Goal: Information Seeking & Learning: Learn about a topic

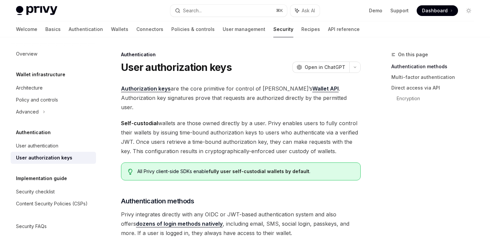
click at [157, 89] on link "Authorization keys" at bounding box center [146, 88] width 50 height 7
type textarea "*"
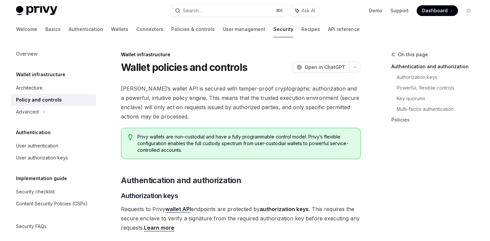
scroll to position [5, 0]
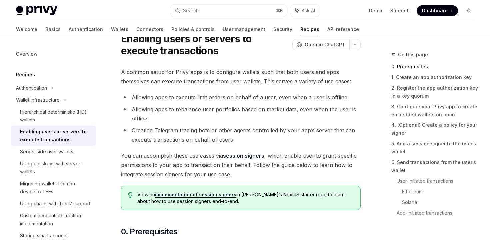
scroll to position [34, 0]
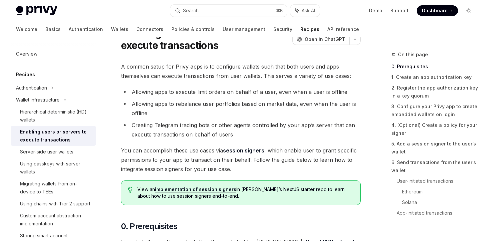
click at [242, 151] on link "session signers" at bounding box center [243, 150] width 41 height 7
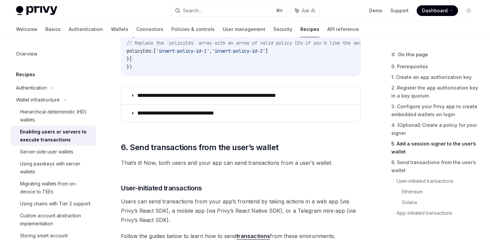
scroll to position [1226, 0]
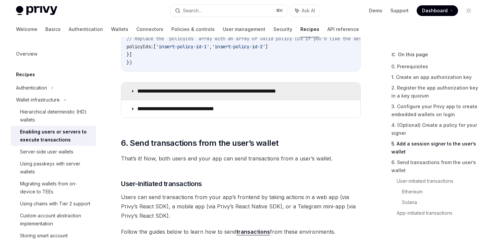
click at [255, 100] on summary "**********" at bounding box center [240, 91] width 239 height 17
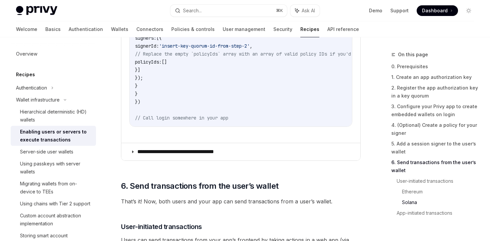
scroll to position [1525, 0]
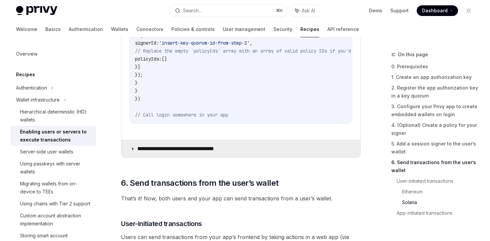
click at [329, 156] on summary "**********" at bounding box center [240, 148] width 239 height 17
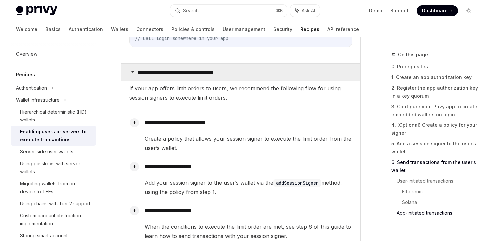
scroll to position [1595, 0]
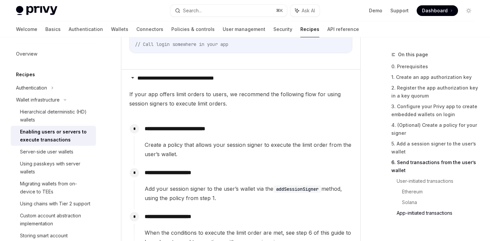
click at [316, 103] on span "If your app offers limit orders to users, we recommend the following flow for u…" at bounding box center [240, 99] width 223 height 19
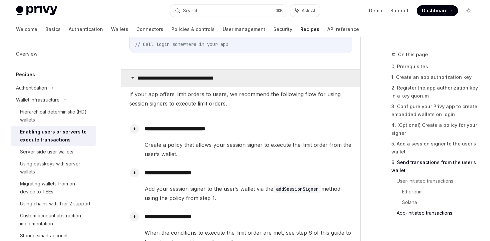
click at [316, 87] on summary "**********" at bounding box center [240, 78] width 239 height 17
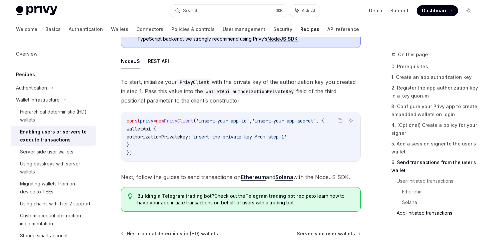
scroll to position [2139, 0]
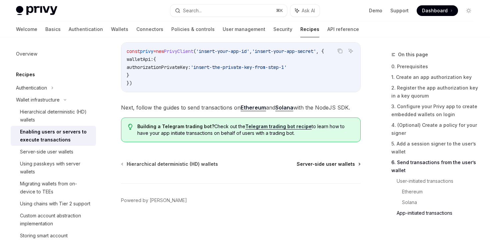
click at [325, 164] on span "Server-side user wallets" at bounding box center [325, 164] width 58 height 7
type textarea "*"
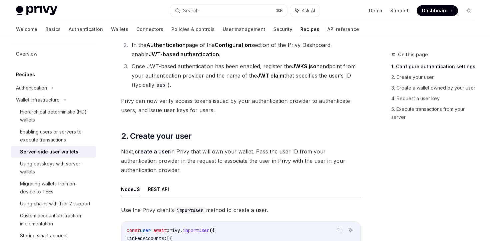
scroll to position [496, 0]
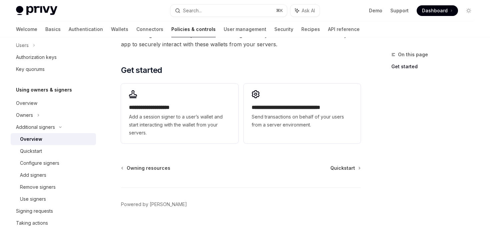
scroll to position [201, 0]
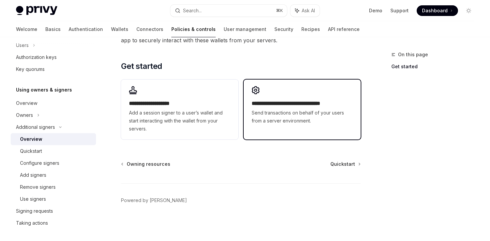
click at [335, 133] on link "**********" at bounding box center [301, 110] width 117 height 60
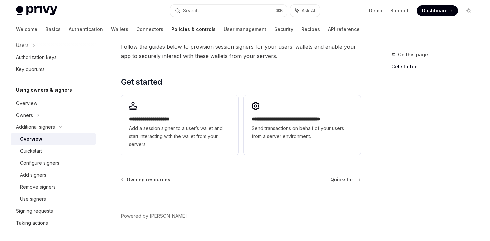
scroll to position [201, 0]
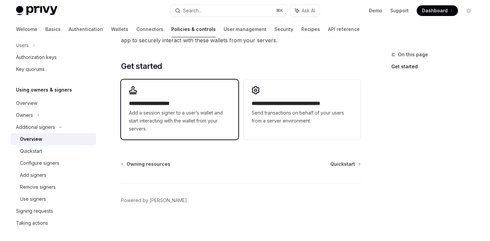
click at [167, 121] on span "Add a session signer to a user’s wallet and start interacting with the wallet f…" at bounding box center [179, 121] width 101 height 24
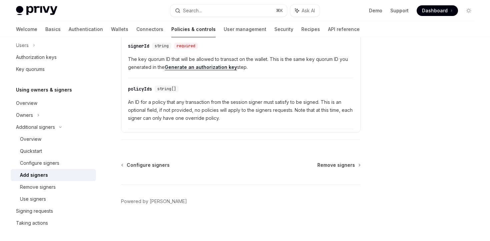
scroll to position [355, 0]
click at [70, 188] on div "Remove signers" at bounding box center [56, 187] width 72 height 8
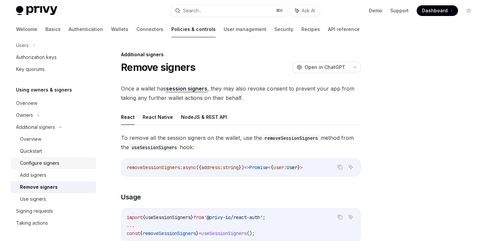
click at [71, 159] on div "Configure signers" at bounding box center [56, 163] width 72 height 8
type textarea "*"
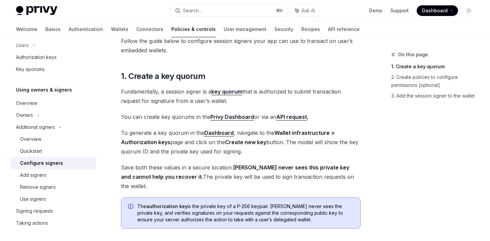
scroll to position [54, 0]
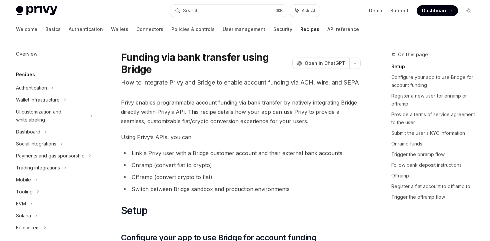
scroll to position [32, 0]
